Goal: Task Accomplishment & Management: Manage account settings

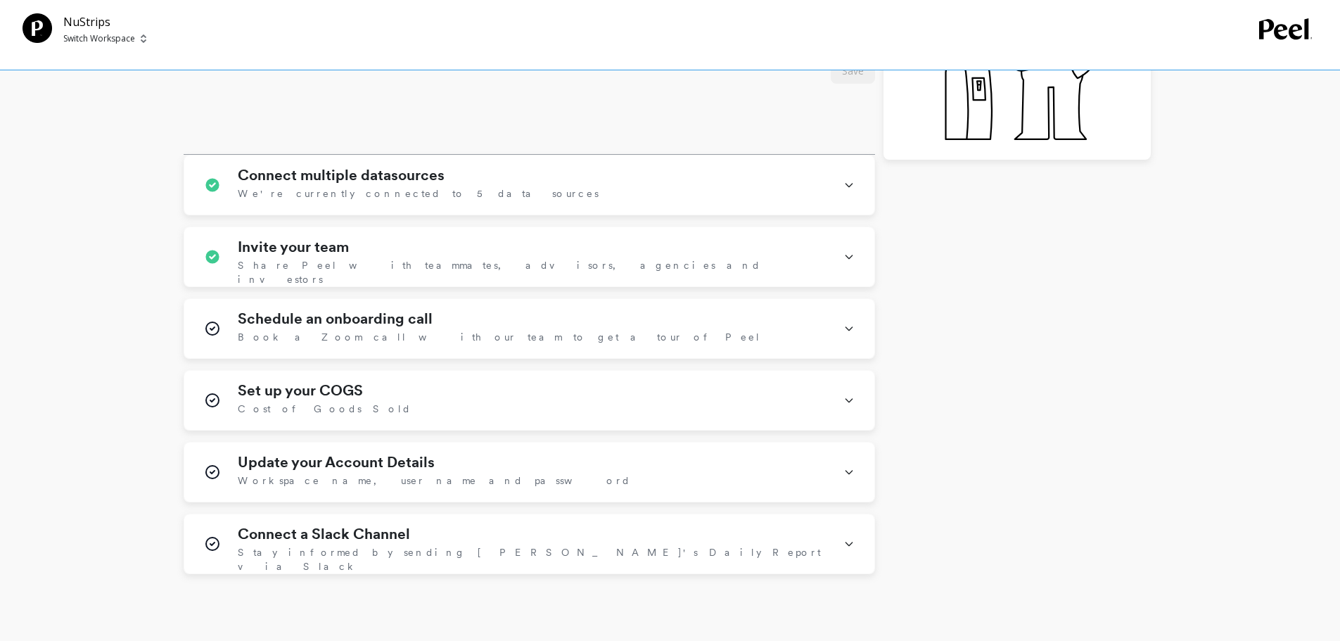
scroll to position [492, 0]
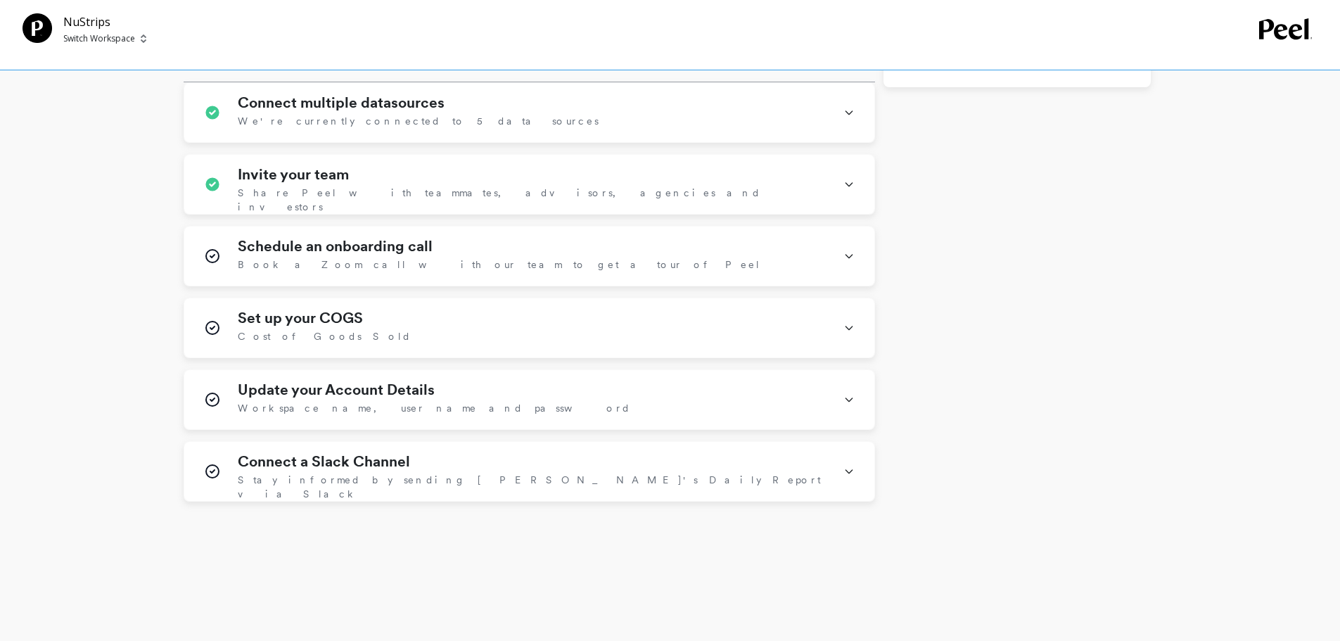
click at [399, 115] on span "We're currently connected to 5 data sources" at bounding box center [418, 121] width 361 height 14
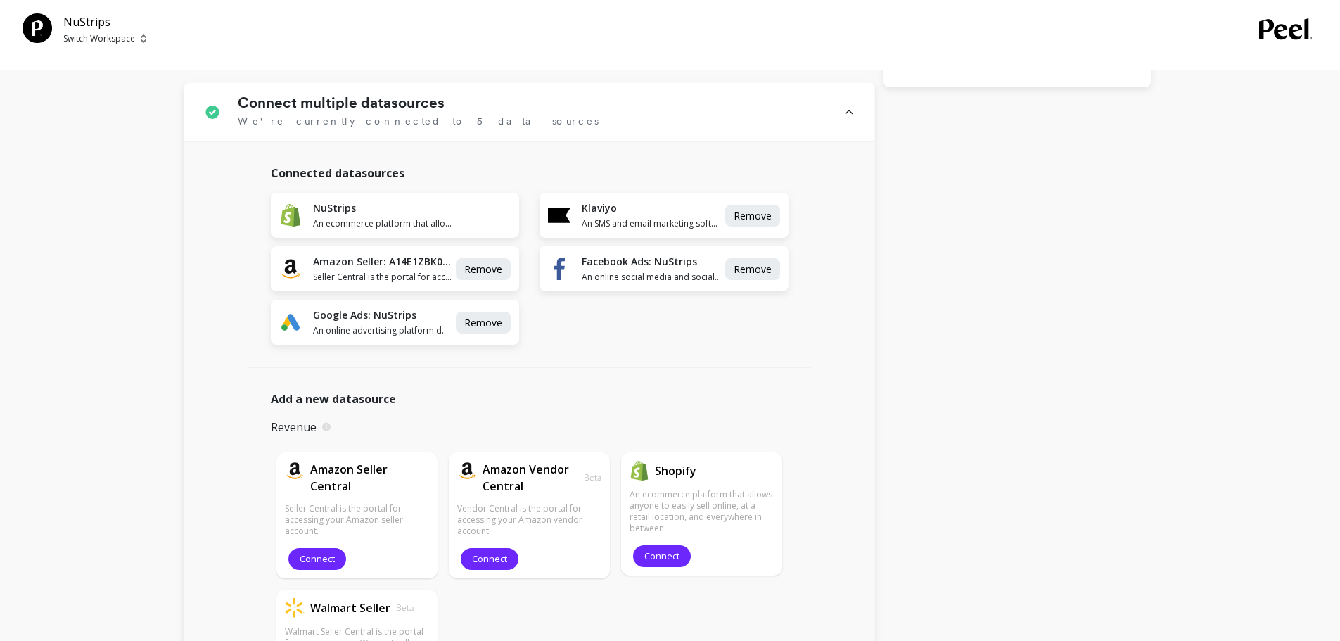
click at [683, 103] on div "Connect multiple datasources We're currently connected to 5 data sources" at bounding box center [532, 112] width 589 height 36
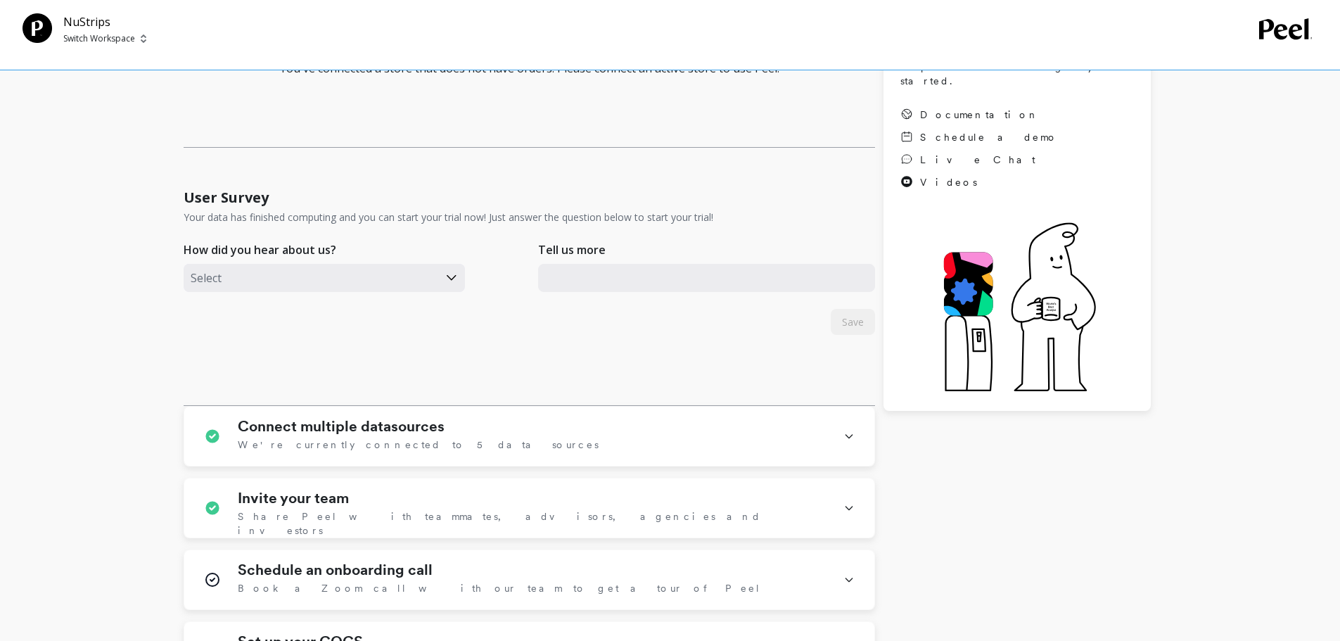
scroll to position [0, 0]
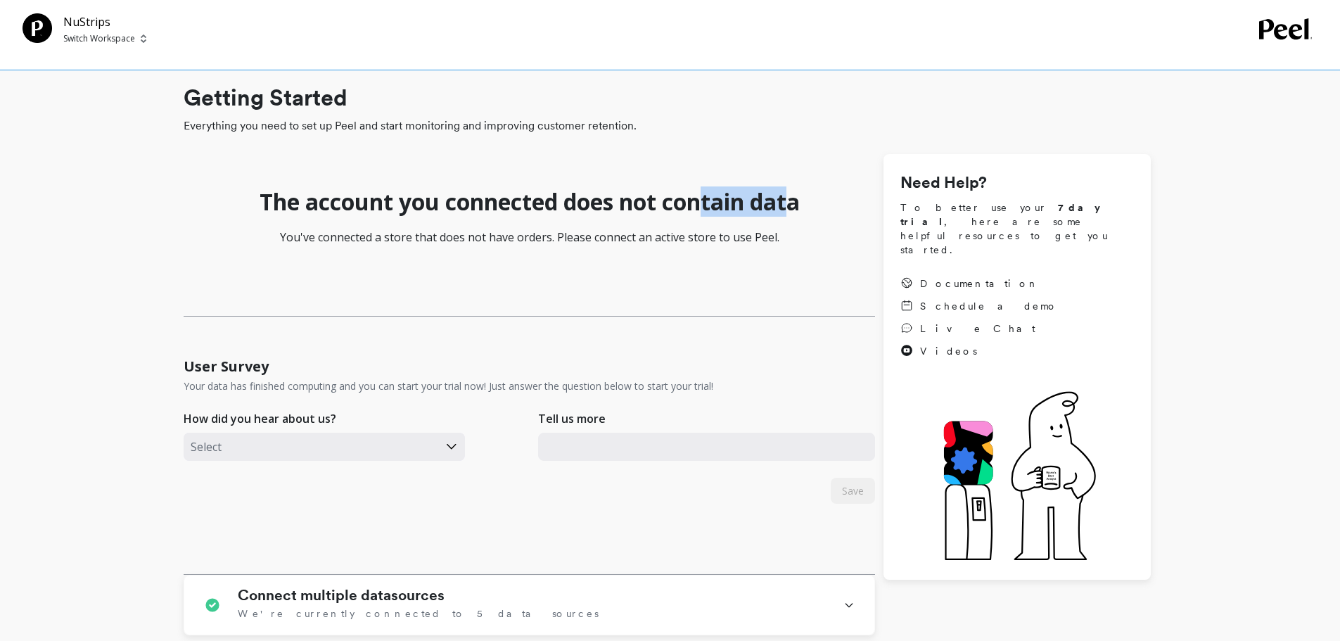
drag, startPoint x: 709, startPoint y: 202, endPoint x: 792, endPoint y: 205, distance: 83.1
click at [792, 205] on h1 "The account you connected does not contain data" at bounding box center [529, 202] width 540 height 28
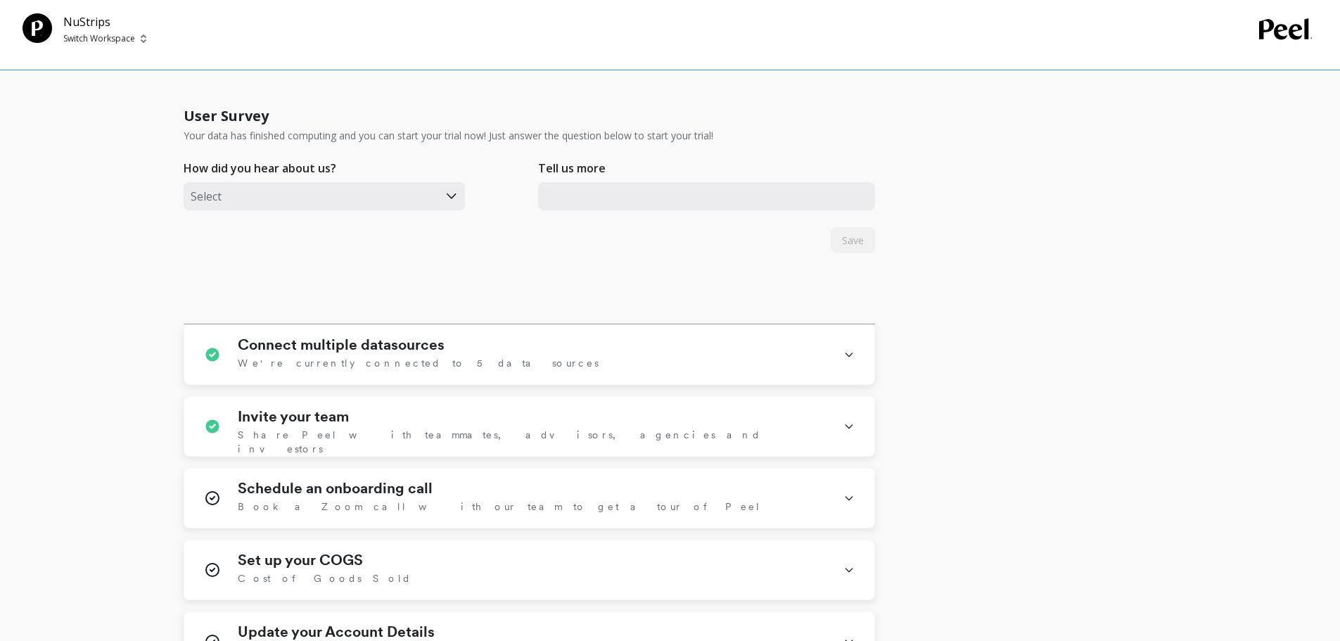
scroll to position [703, 0]
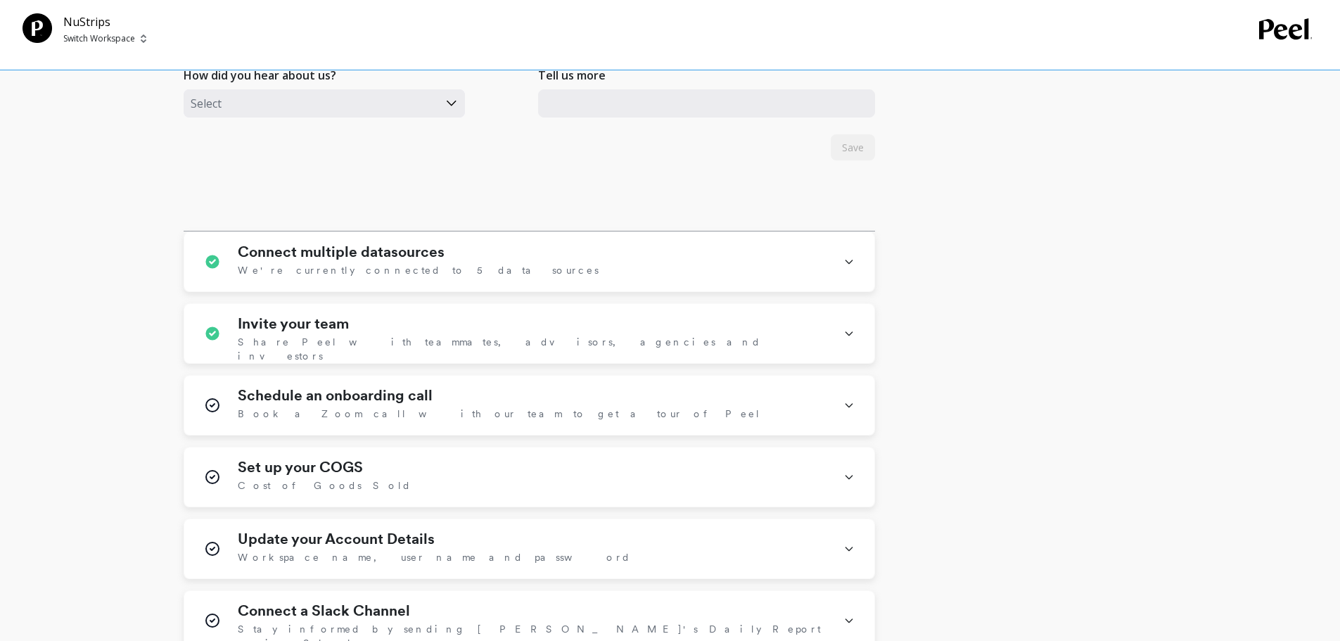
click at [384, 264] on span "We're currently connected to 5 data sources" at bounding box center [418, 270] width 361 height 14
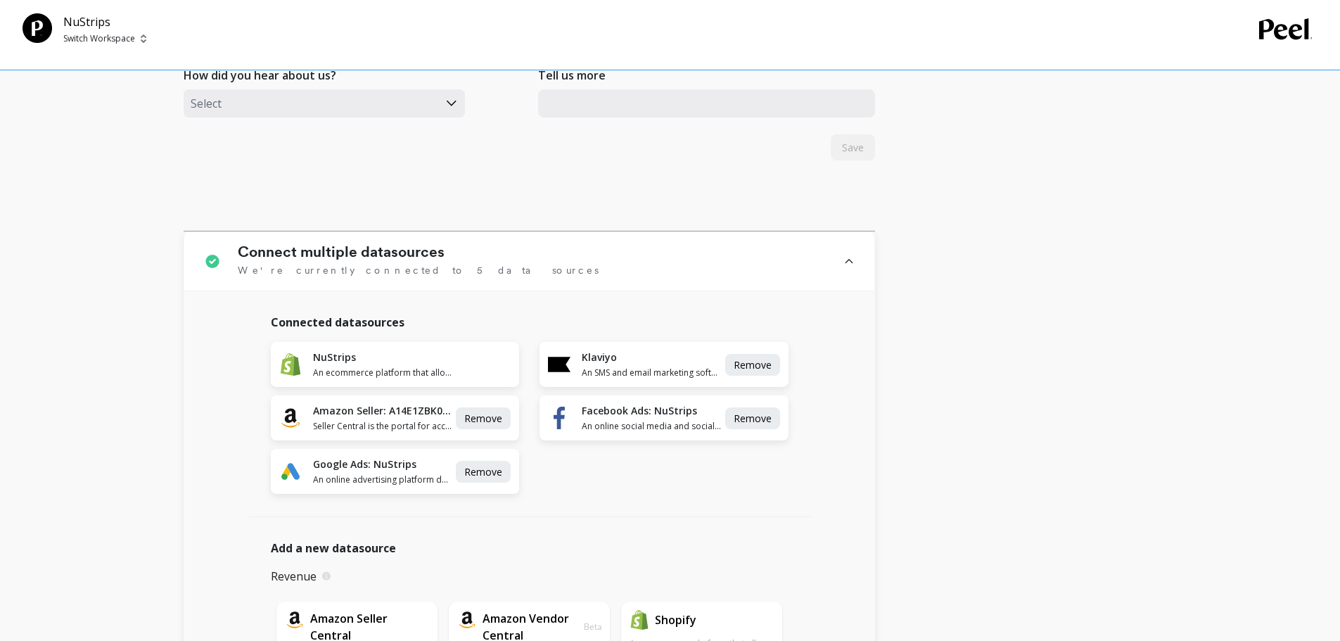
click at [627, 421] on span "An online social media and social networking service." at bounding box center [652, 426] width 140 height 11
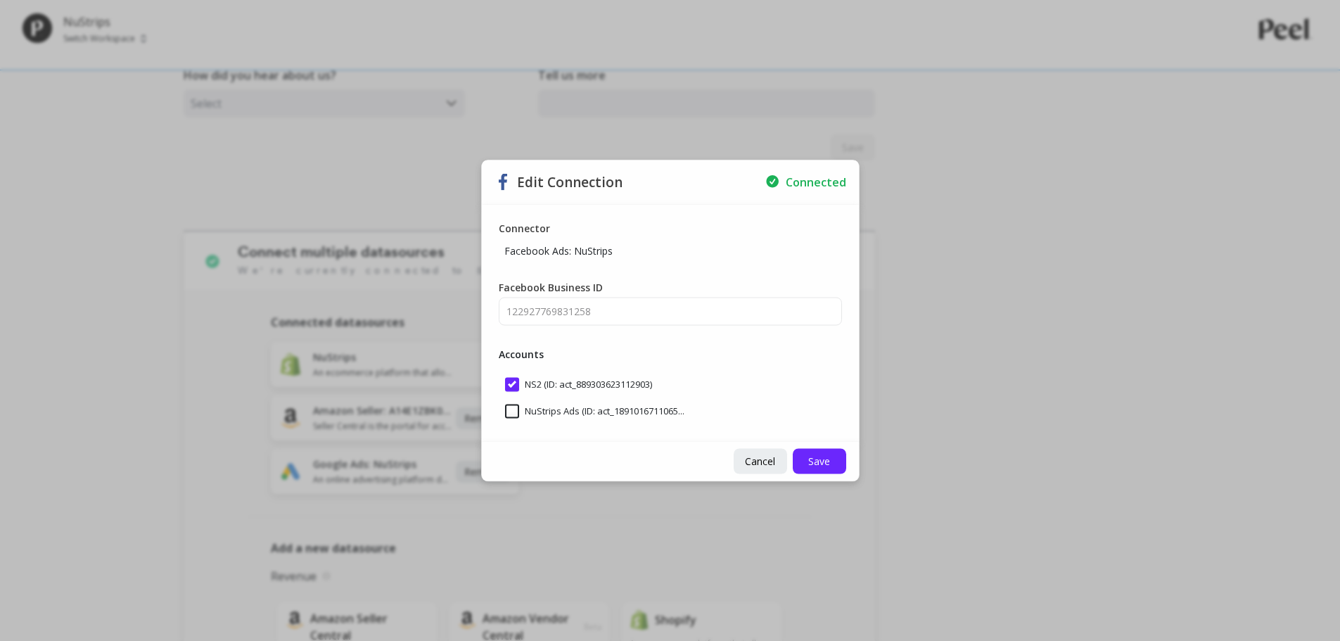
drag, startPoint x: 667, startPoint y: 384, endPoint x: 528, endPoint y: 388, distance: 138.6
click at [528, 388] on div "NS2 (ID: act_889303623112903)" at bounding box center [670, 384] width 343 height 27
click at [524, 384] on input "NS2 (ID: act_889303623112903)" at bounding box center [578, 384] width 147 height 14
drag, startPoint x: 525, startPoint y: 385, endPoint x: 643, endPoint y: 387, distance: 117.5
click at [643, 387] on input "NS2 (ID: act_889303623112903)" at bounding box center [578, 384] width 147 height 14
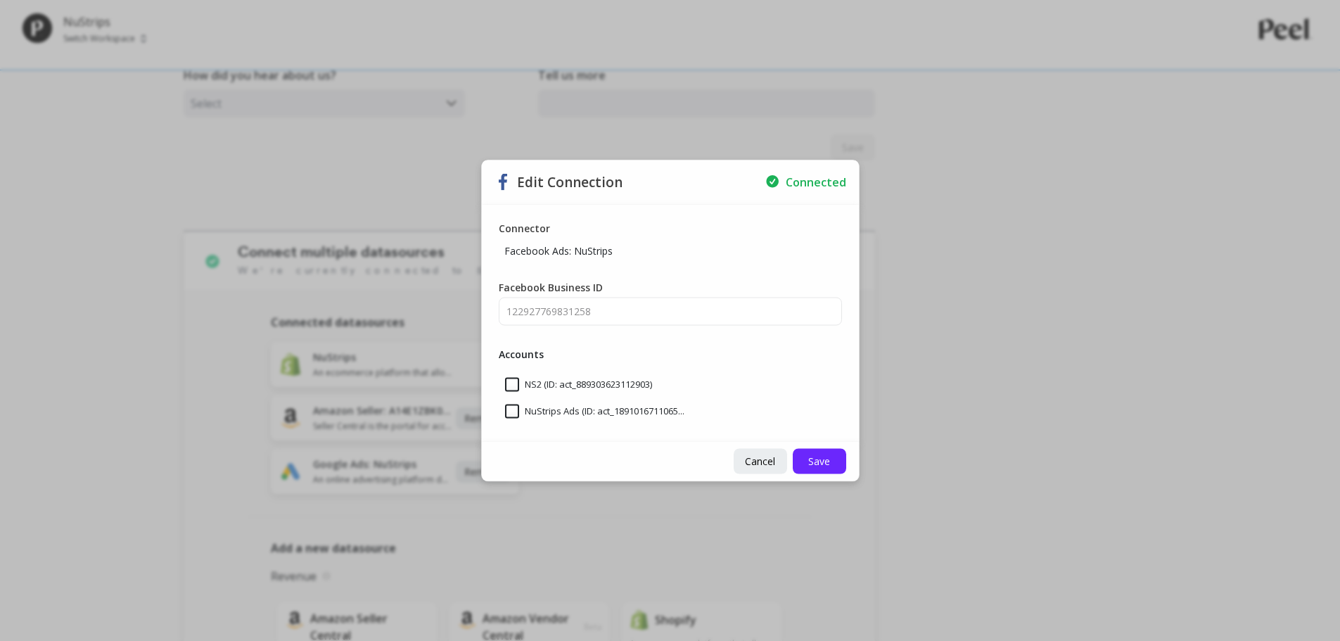
drag, startPoint x: 623, startPoint y: 386, endPoint x: 508, endPoint y: 383, distance: 114.7
click at [508, 383] on div "NS2 (ID: act_889303623112903)" at bounding box center [670, 384] width 343 height 27
drag, startPoint x: 542, startPoint y: 306, endPoint x: 652, endPoint y: 302, distance: 109.8
click at [652, 302] on div "Connector Facebook Ads: NuStrips Facebook Business ID 122927769831258 Accounts …" at bounding box center [670, 322] width 377 height 237
click at [512, 383] on input "NS2 (ID: act_889303623112903)" at bounding box center [578, 384] width 147 height 14
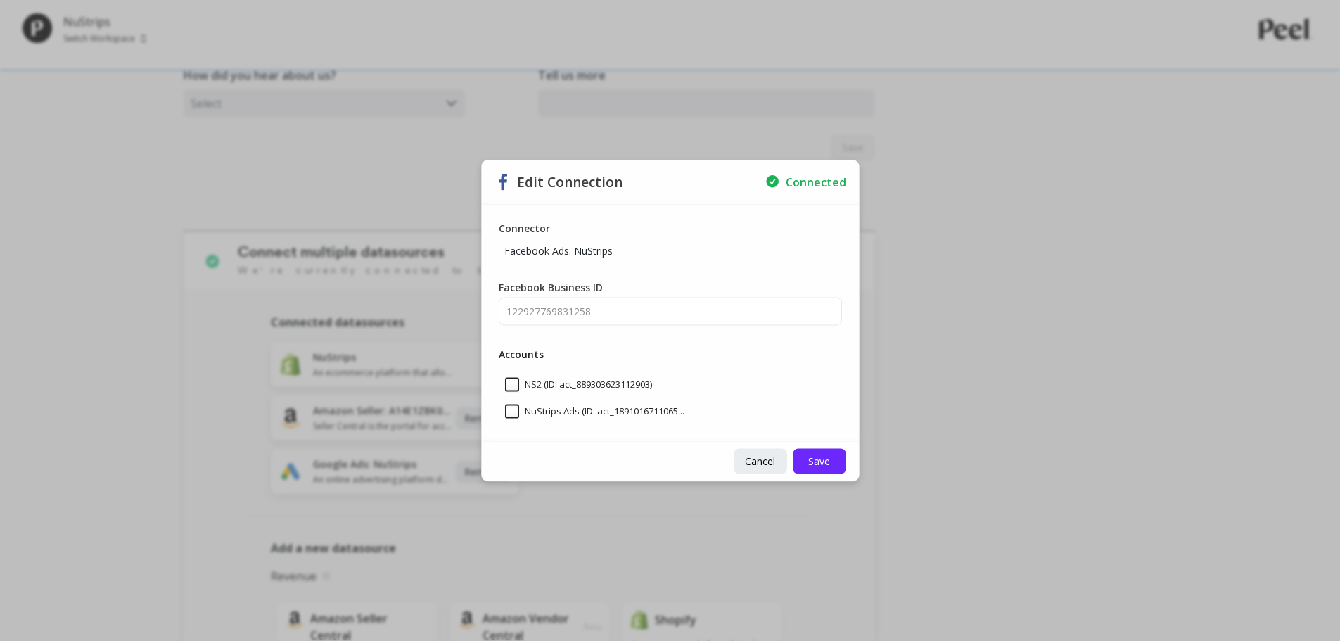
checkbox input "false"
click at [513, 413] on input "NuStrips Ads (ID: act_1891016711065..." at bounding box center [594, 411] width 179 height 14
checkbox input "true"
click at [822, 462] on span "Save" at bounding box center [819, 460] width 22 height 13
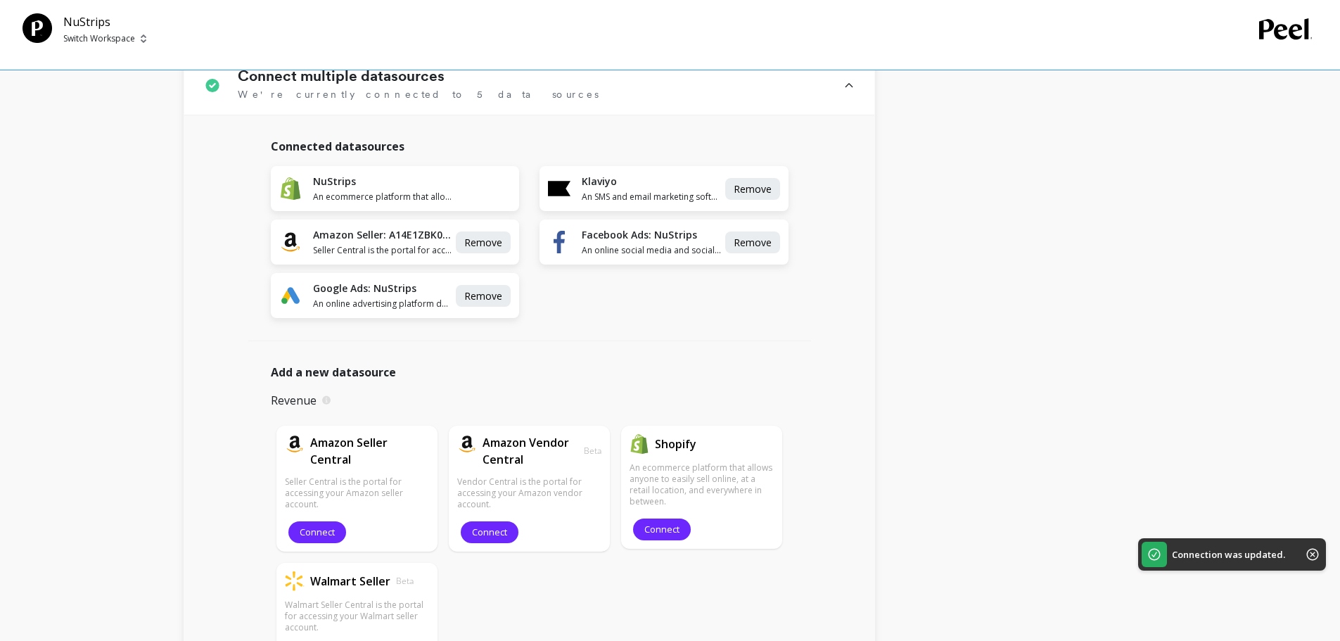
scroll to position [984, 0]
